Goal: Information Seeking & Learning: Check status

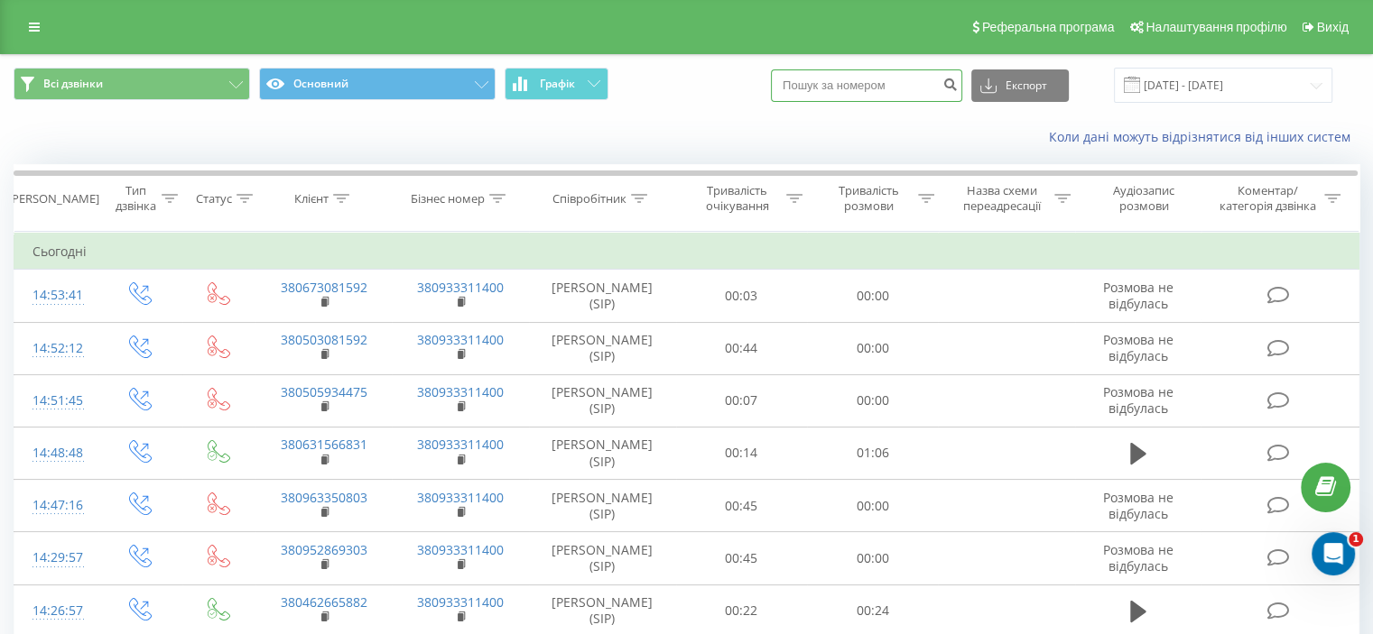
click at [901, 82] on input at bounding box center [866, 85] width 191 height 32
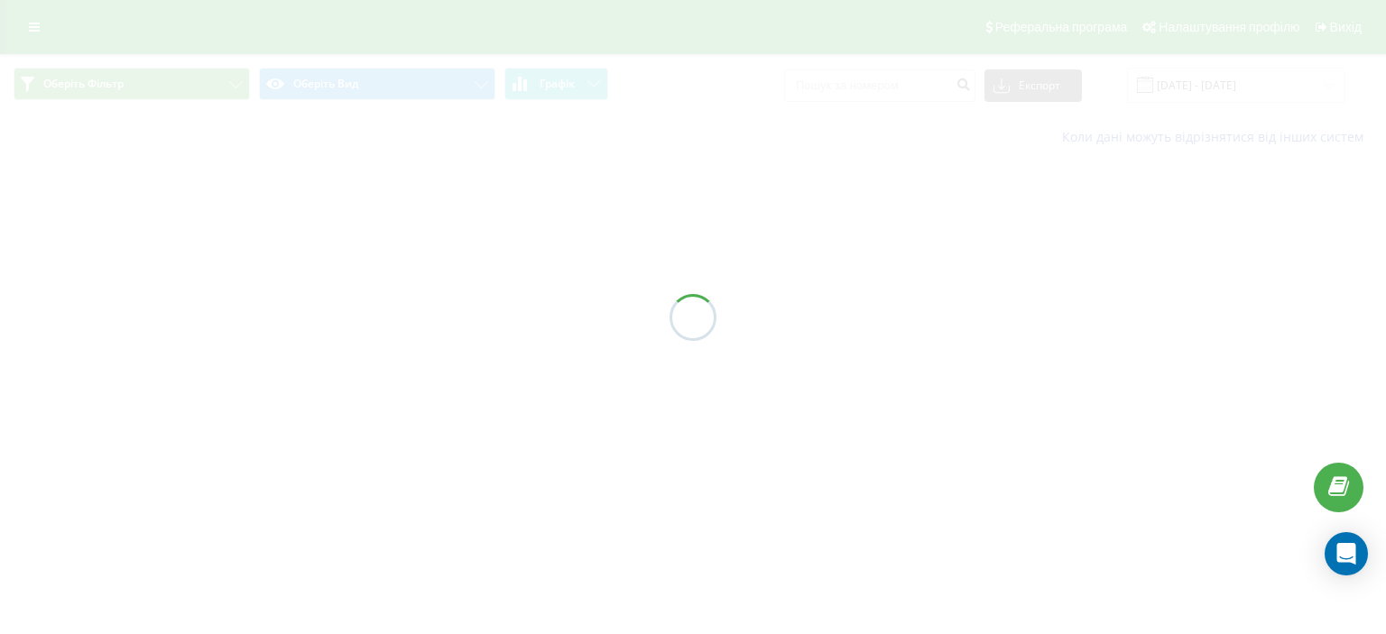
click at [921, 96] on div at bounding box center [693, 317] width 1386 height 634
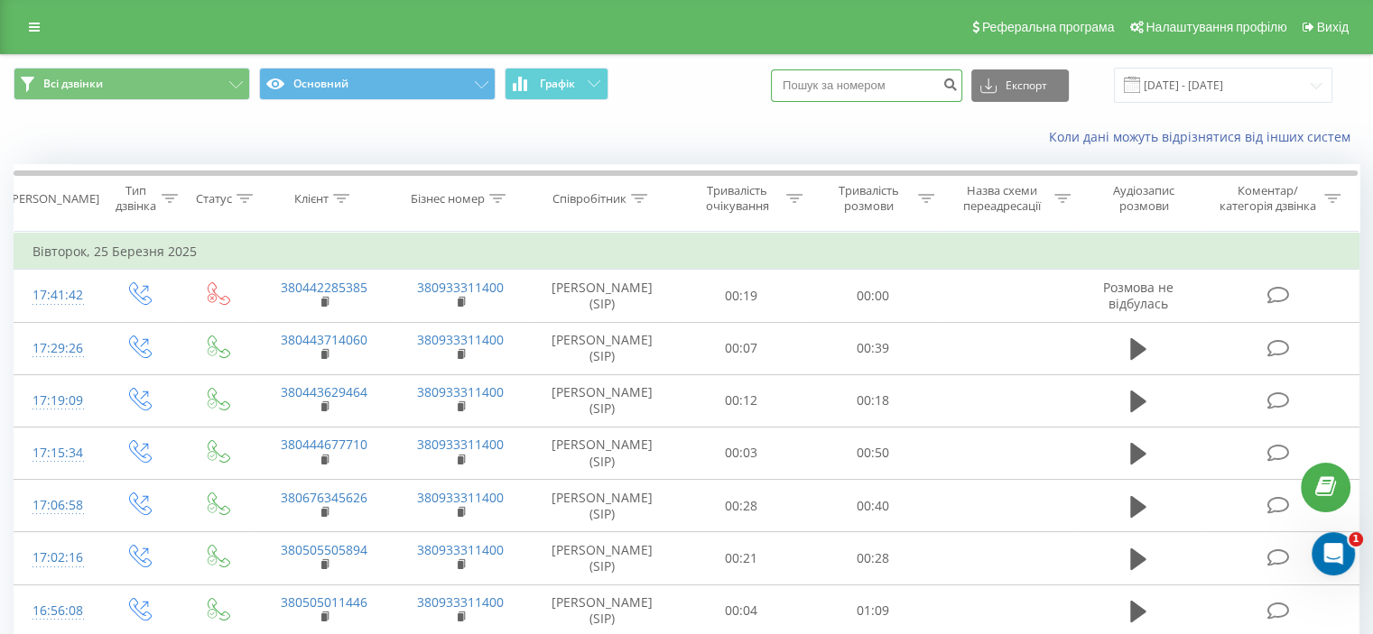
click at [921, 97] on input at bounding box center [866, 85] width 191 height 32
paste input "+380444594322"
type input "[PHONE_NUMBER]"
click at [958, 93] on button "submit" at bounding box center [950, 85] width 24 height 32
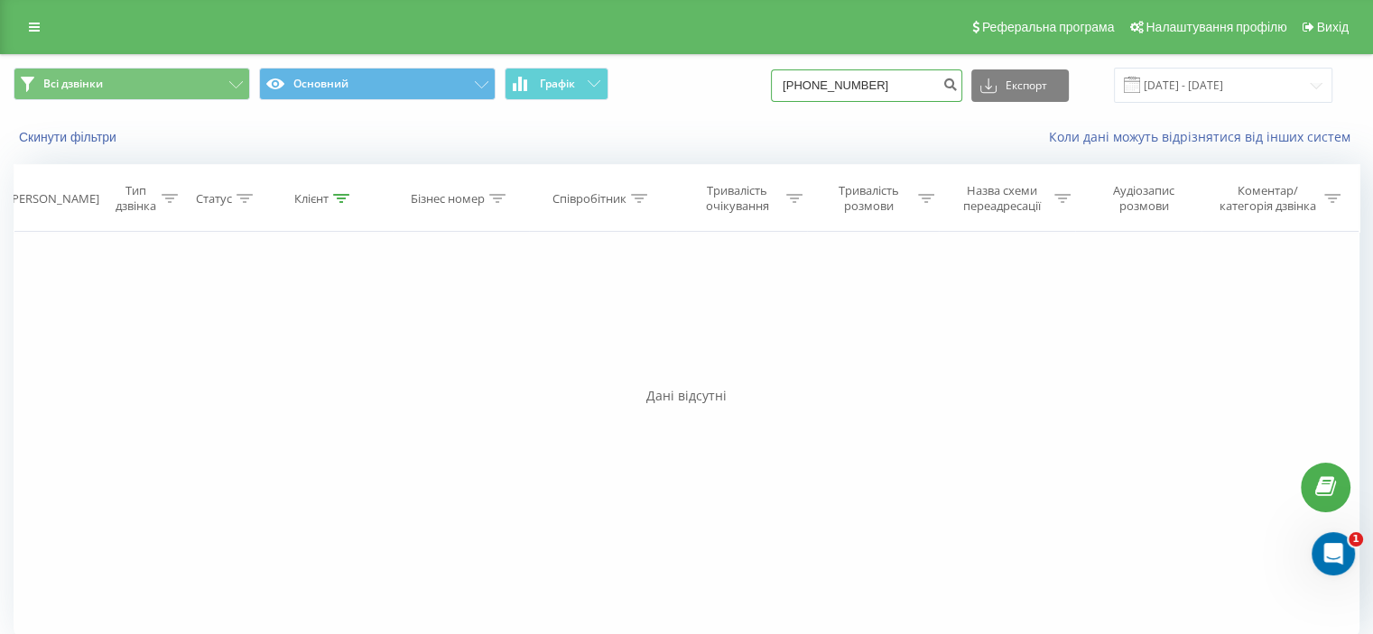
click at [810, 88] on input "+380444594322" at bounding box center [866, 85] width 191 height 32
click at [811, 89] on input "+380444594322" at bounding box center [866, 85] width 191 height 32
type input "380444594322"
drag, startPoint x: 880, startPoint y: 82, endPoint x: 650, endPoint y: 71, distance: 230.4
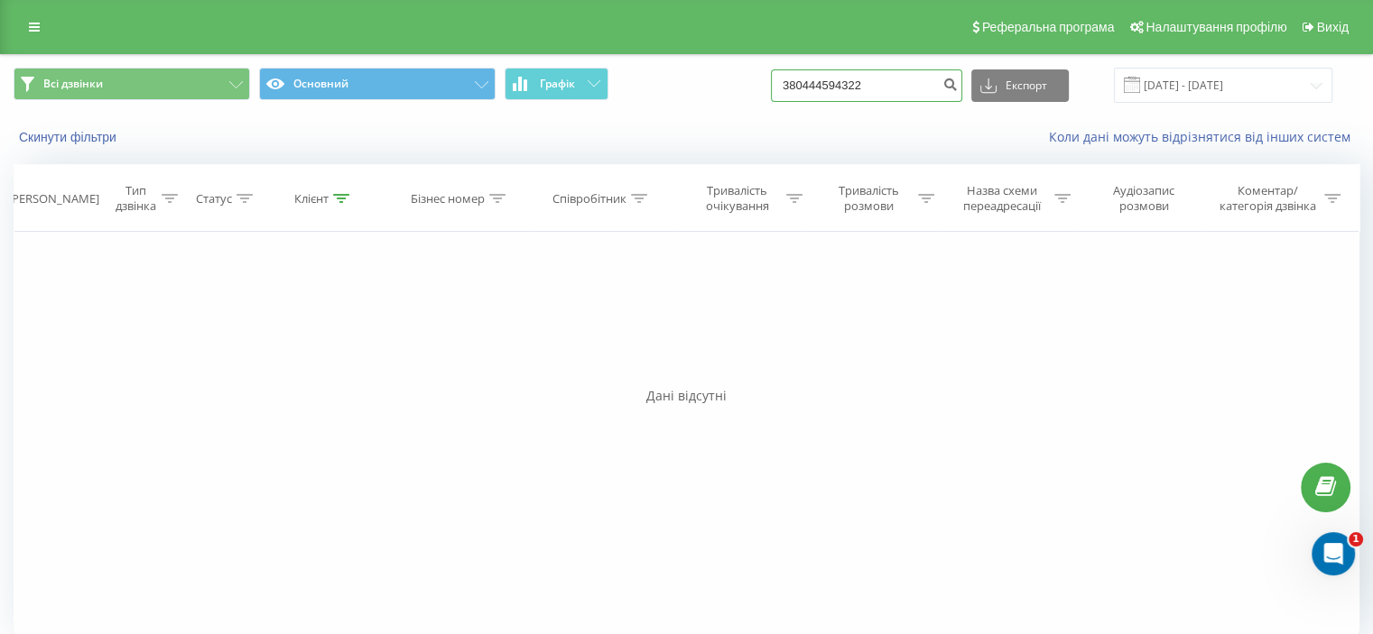
click at [657, 71] on div "Всі дзвінки Основний Графік 380444594322 Експорт .csv .xls .xlsx 22.05.2025 - 2…" at bounding box center [687, 85] width 1346 height 35
paste input "(044) 246-83-83"
click at [830, 82] on input "38 (044) 246-83-83" at bounding box center [866, 85] width 191 height 32
click at [848, 79] on input "38044) 246-83-83" at bounding box center [866, 85] width 191 height 32
click at [864, 87] on input "38044246-83-83" at bounding box center [866, 85] width 191 height 32
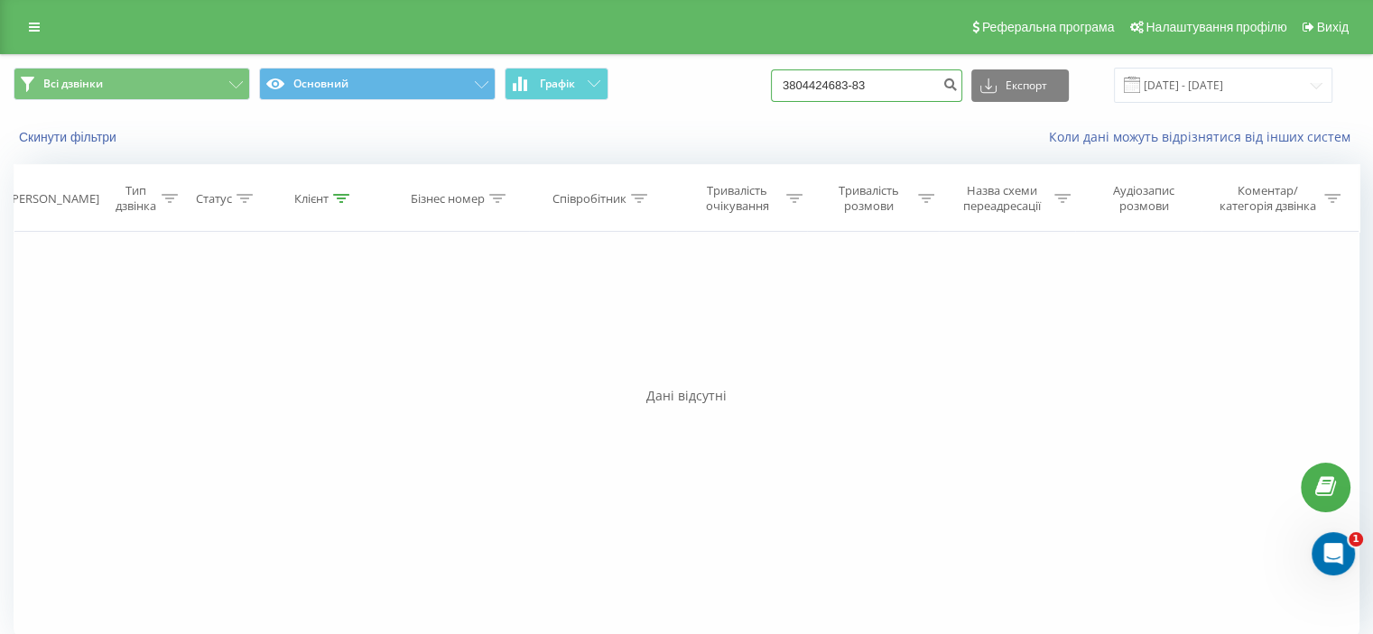
click at [876, 88] on input "3804424683-83" at bounding box center [866, 85] width 191 height 32
type input "380442468383"
click at [954, 87] on button "submit" at bounding box center [950, 85] width 24 height 32
